Goal: Transaction & Acquisition: Purchase product/service

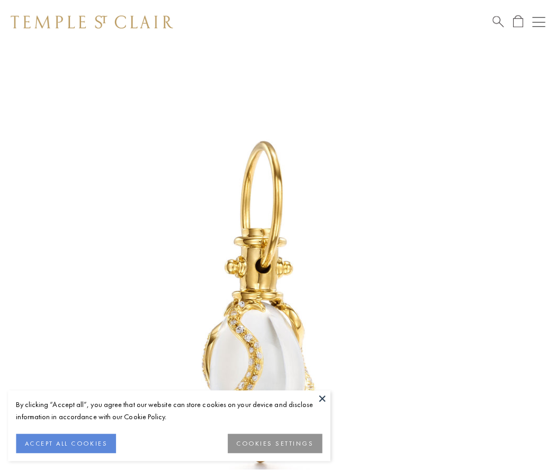
scroll to position [17, 0]
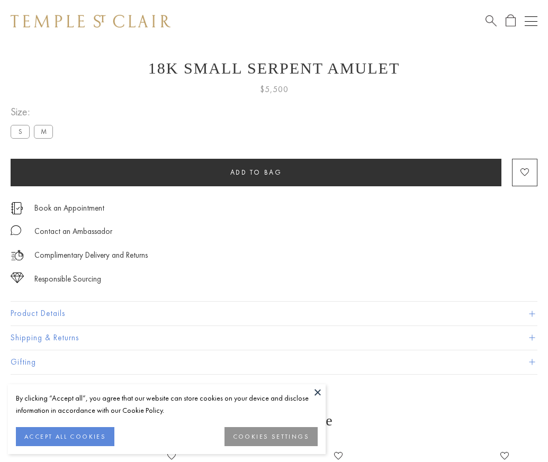
click at [256, 172] on span "Add to bag" at bounding box center [256, 172] width 52 height 9
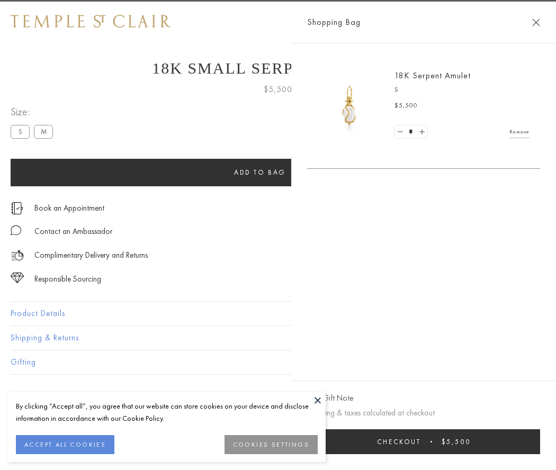
click at [421, 441] on span "Checkout" at bounding box center [399, 441] width 44 height 9
